Goal: Entertainment & Leisure: Consume media (video, audio)

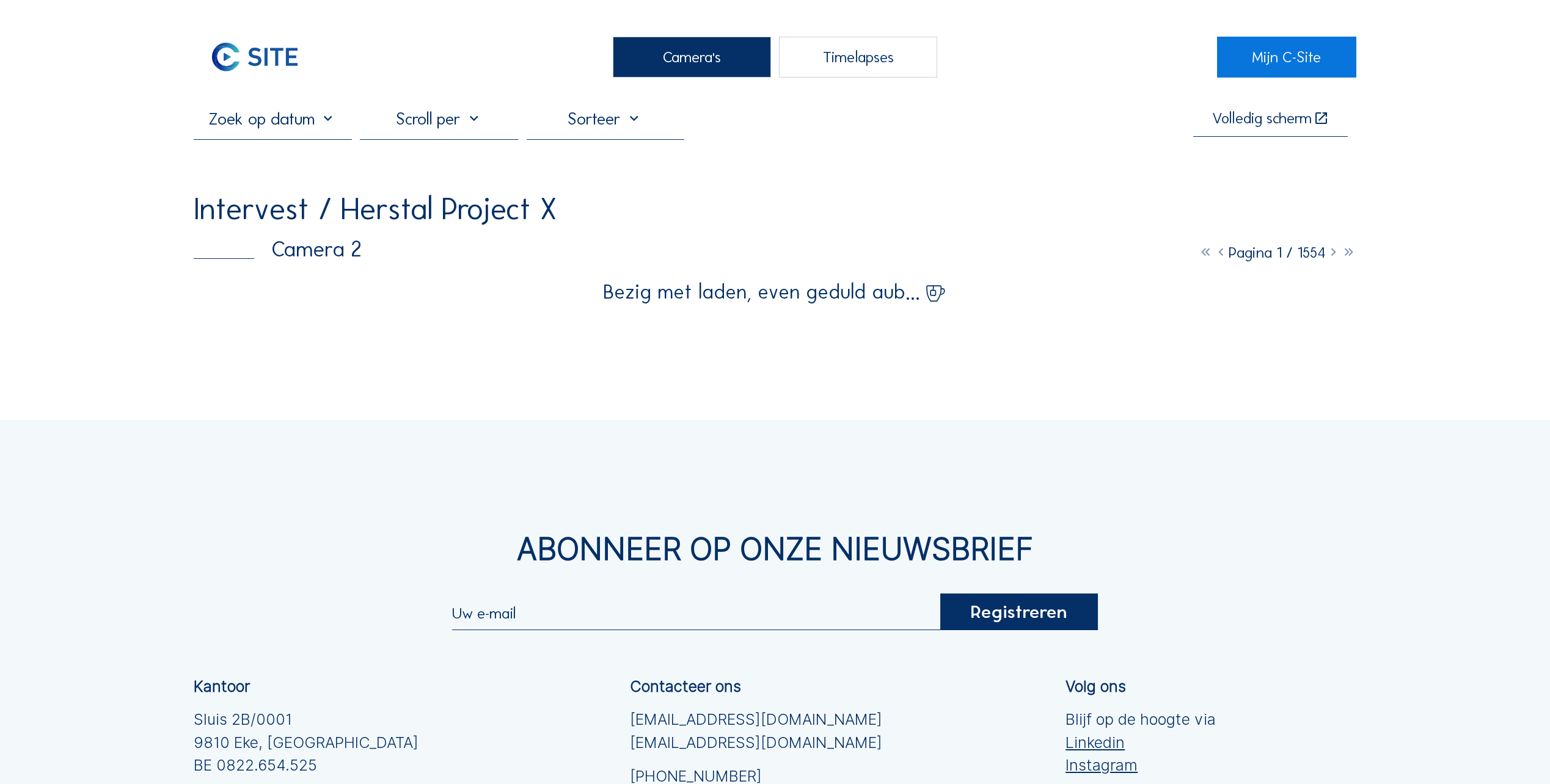
click at [703, 58] on div "Camera's" at bounding box center [692, 57] width 158 height 41
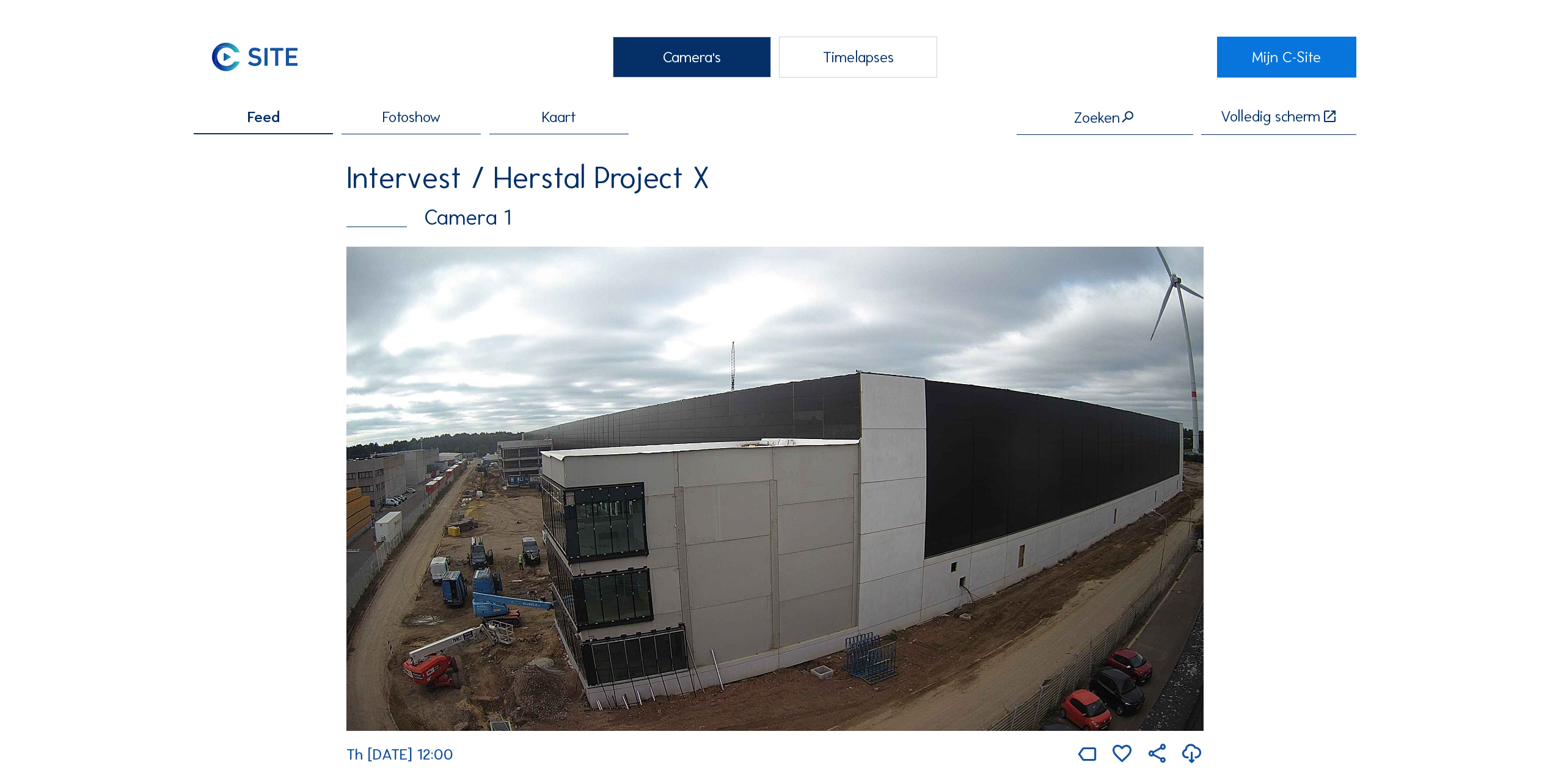
click at [553, 513] on img at bounding box center [775, 489] width 857 height 484
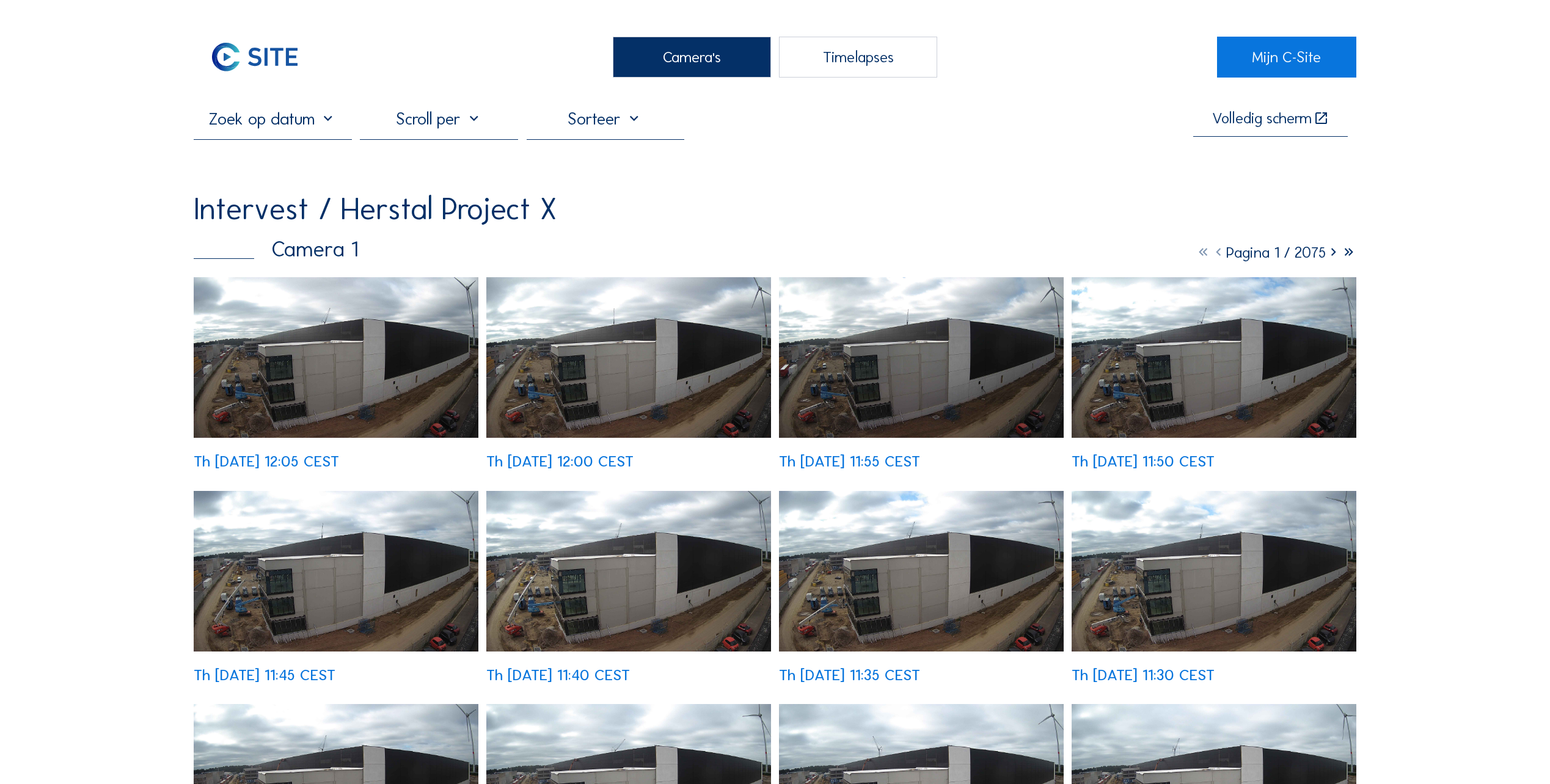
click at [250, 388] on img at bounding box center [336, 358] width 285 height 161
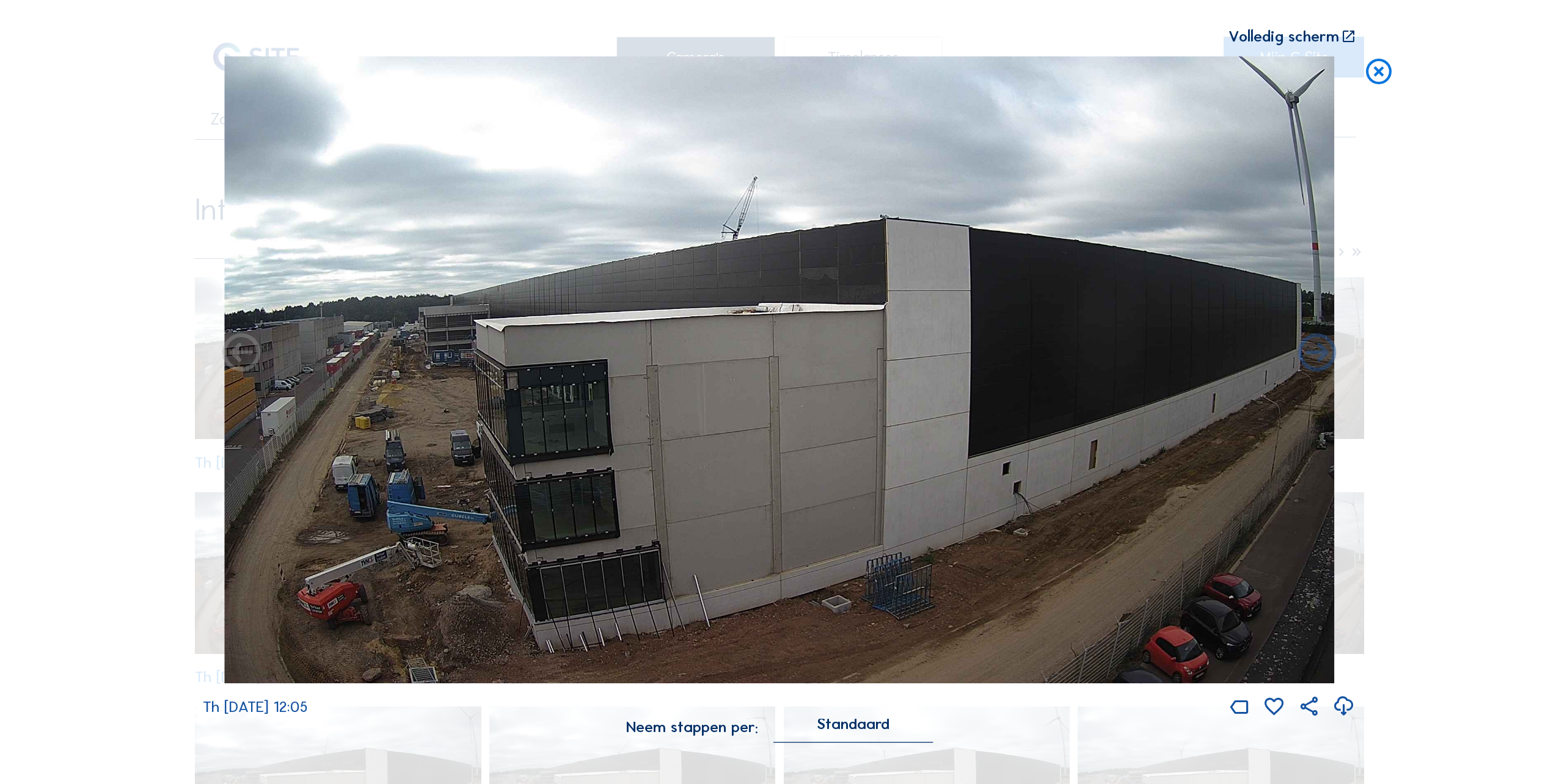
click at [1339, 39] on div "Volledig scherm" at bounding box center [779, 36] width 1153 height 16
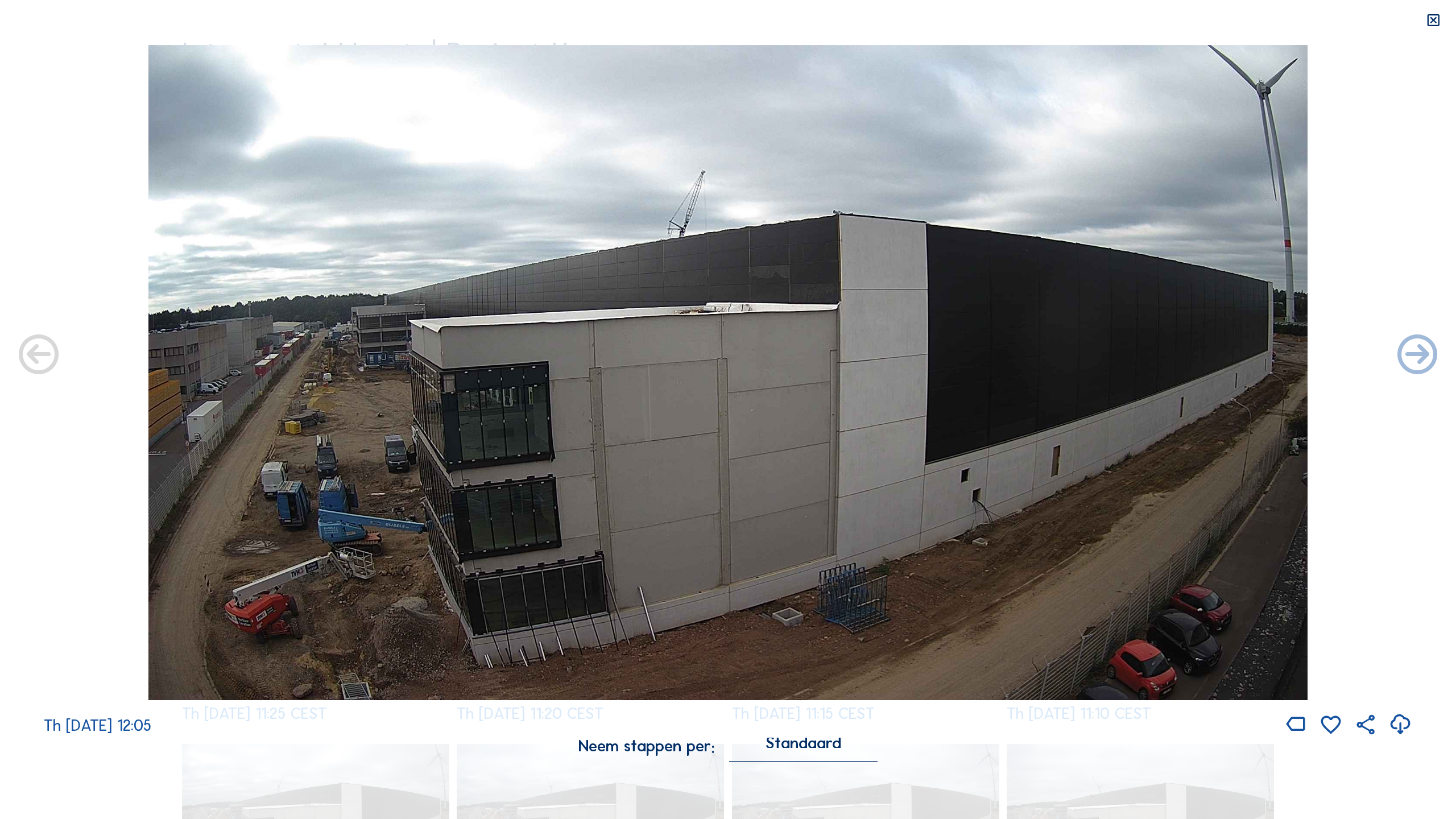
click at [1428, 20] on icon at bounding box center [1433, 20] width 16 height 16
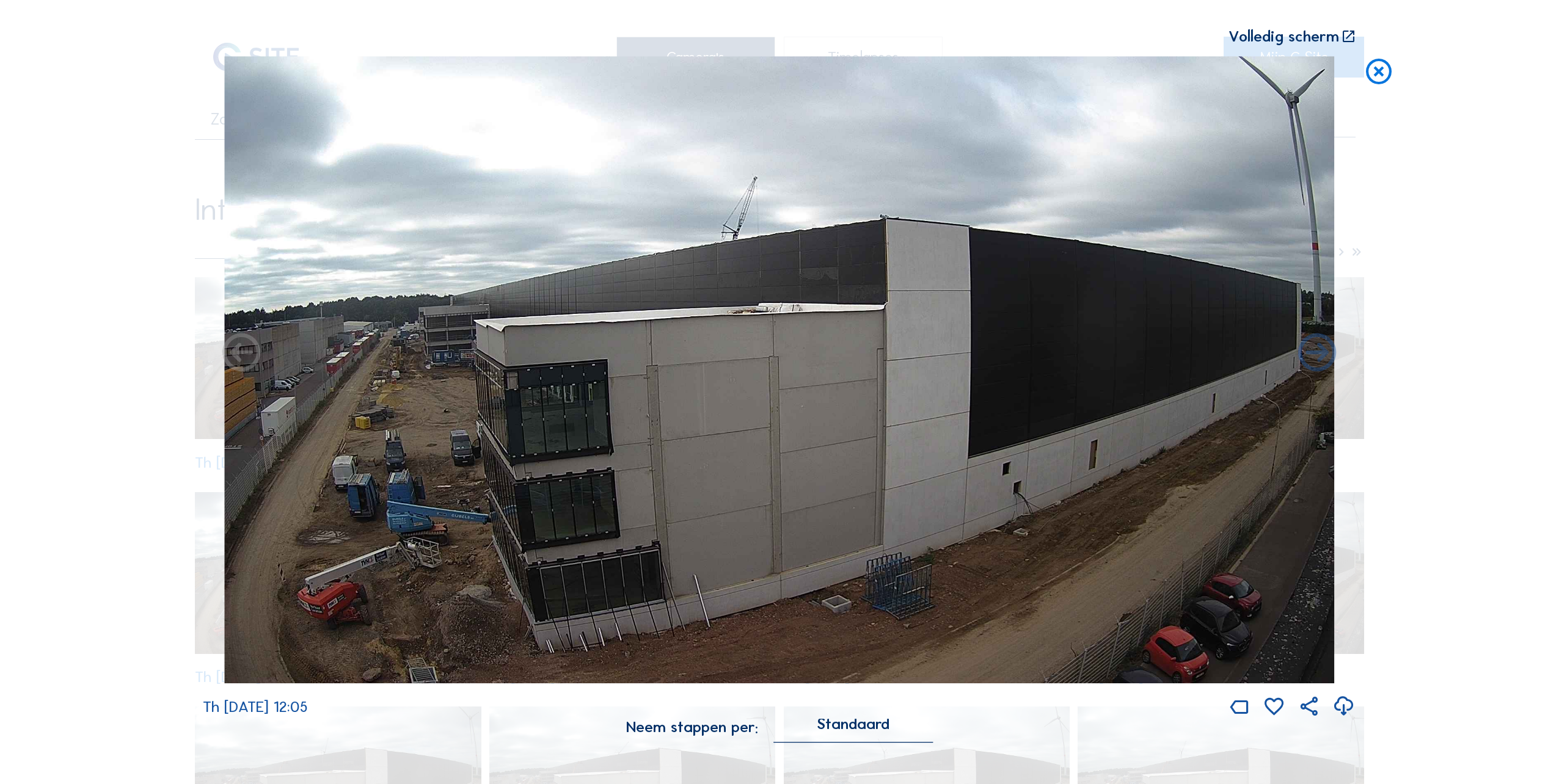
click at [1386, 75] on icon at bounding box center [1379, 72] width 31 height 32
